Goal: Find specific page/section: Find specific page/section

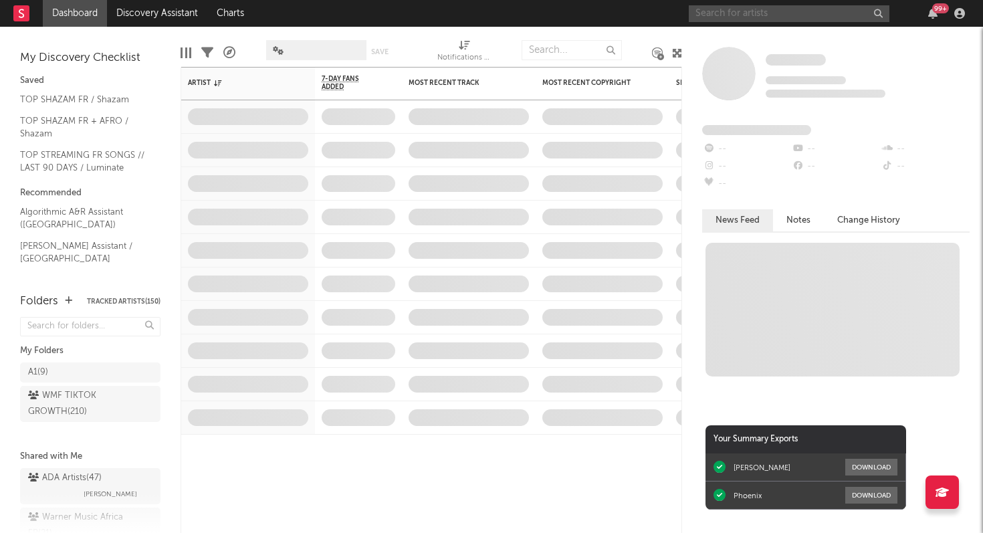
click at [799, 14] on input "text" at bounding box center [789, 13] width 201 height 17
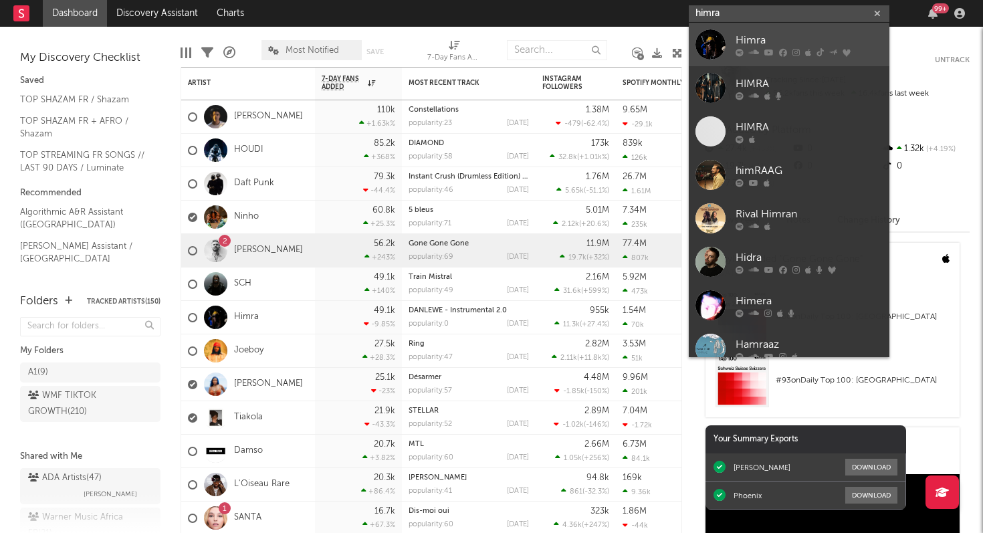
type input "himra"
click at [807, 46] on div "Himra" at bounding box center [809, 40] width 147 height 16
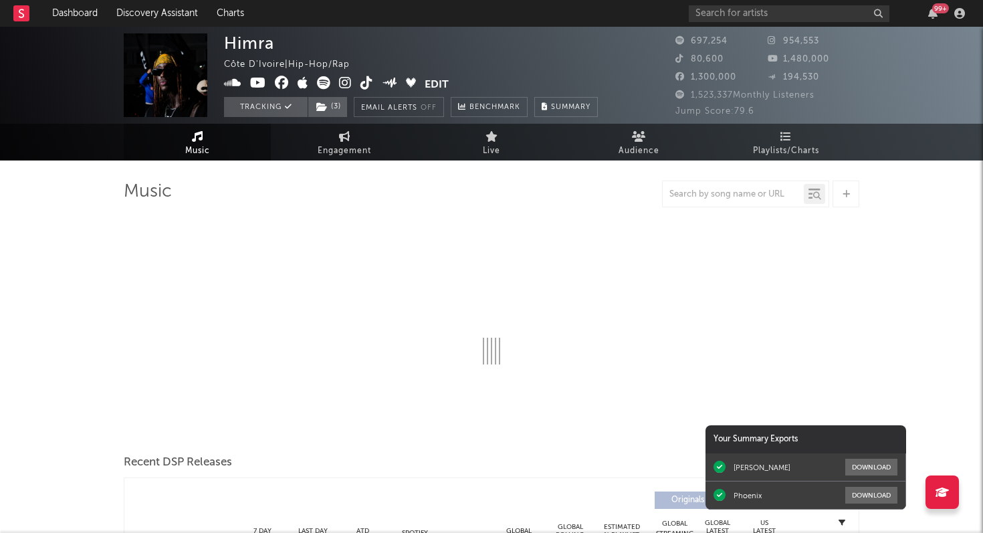
select select "6m"
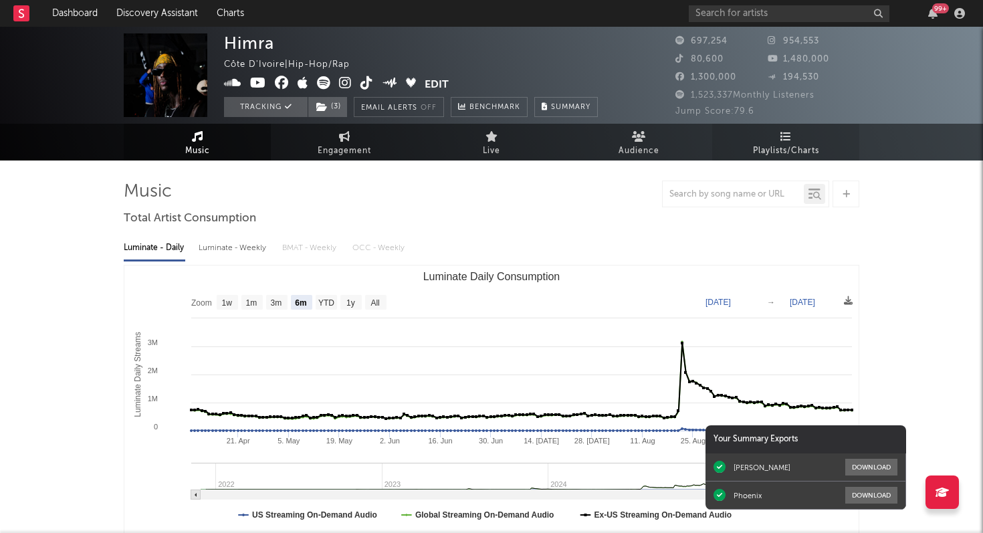
click at [784, 148] on span "Playlists/Charts" at bounding box center [786, 151] width 66 height 16
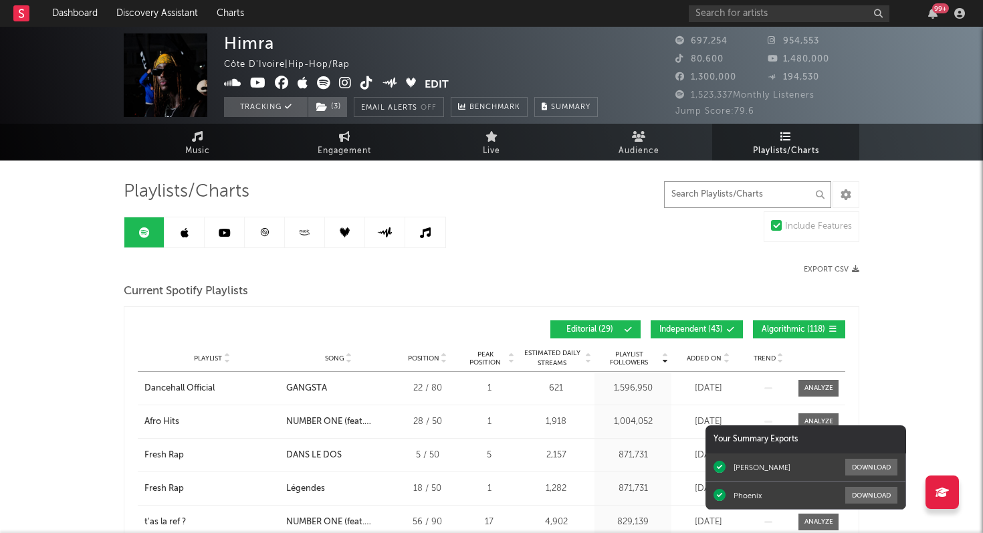
click at [678, 194] on input "text" at bounding box center [747, 194] width 167 height 27
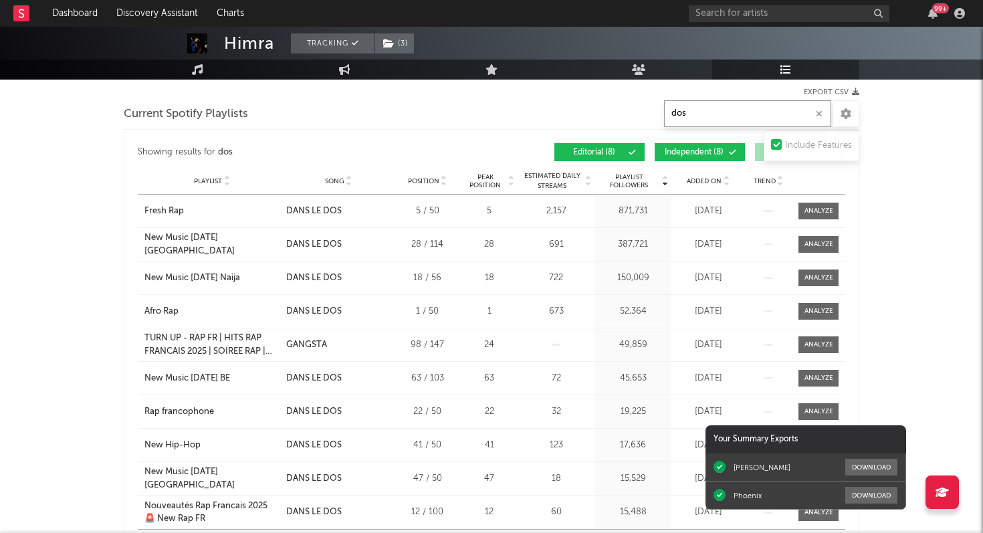
scroll to position [205, 0]
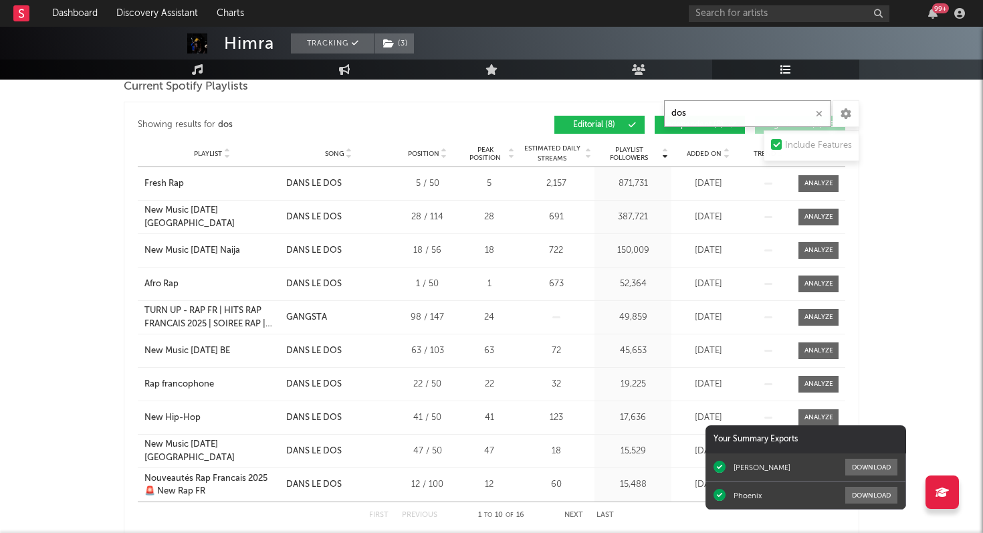
type input "dos"
